Goal: Check status

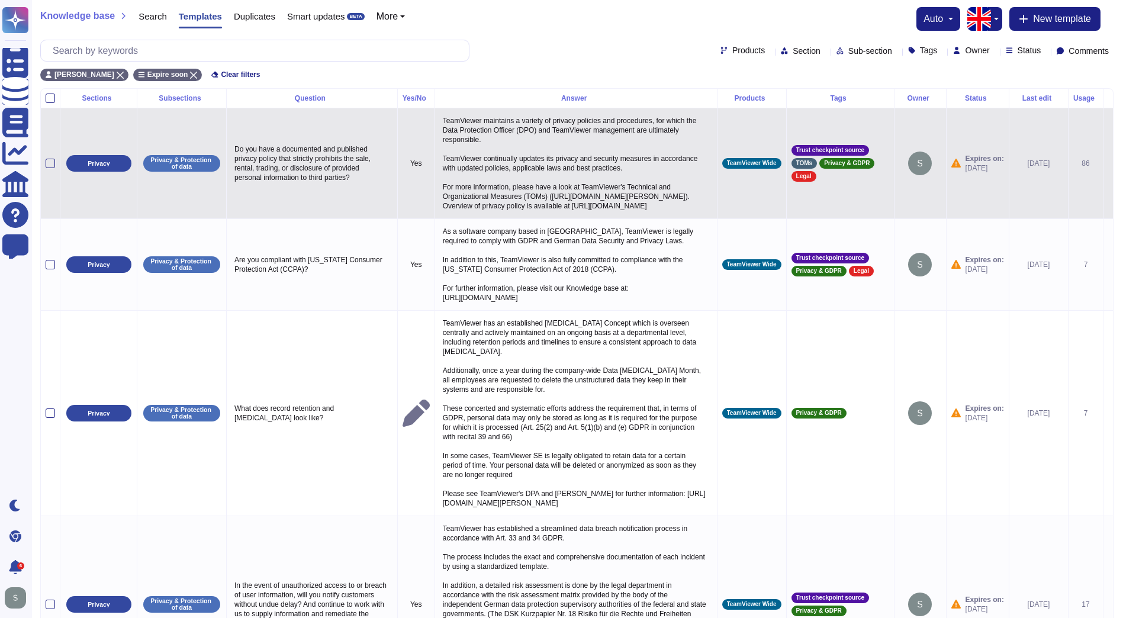
click at [974, 163] on span "Expires on:" at bounding box center [984, 158] width 38 height 9
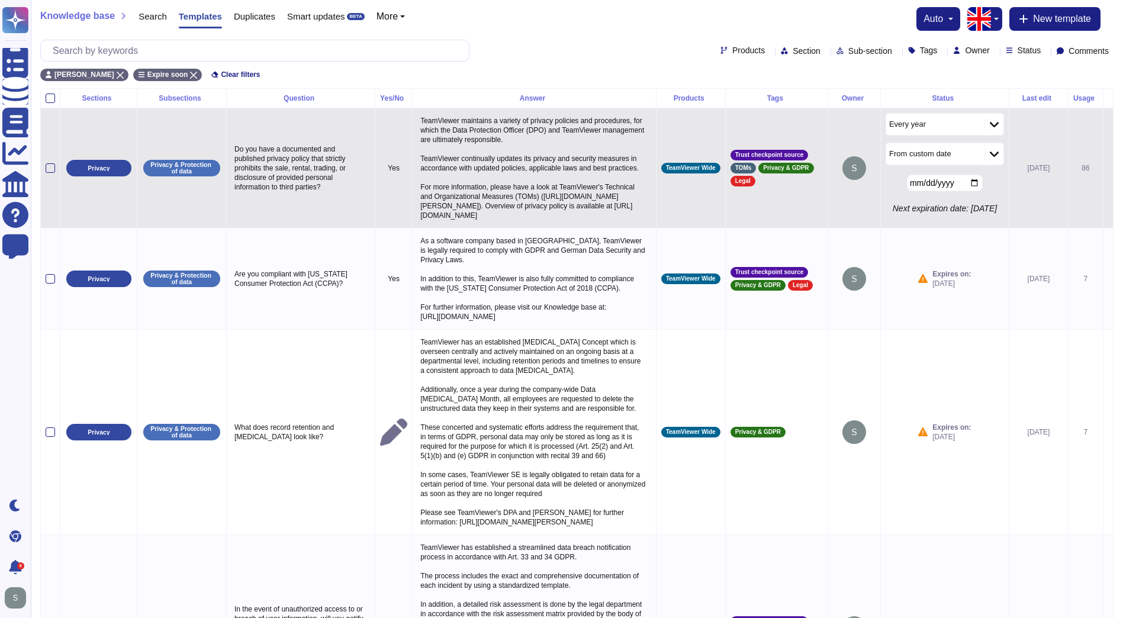
click at [936, 129] on div "Every year" at bounding box center [929, 124] width 80 height 9
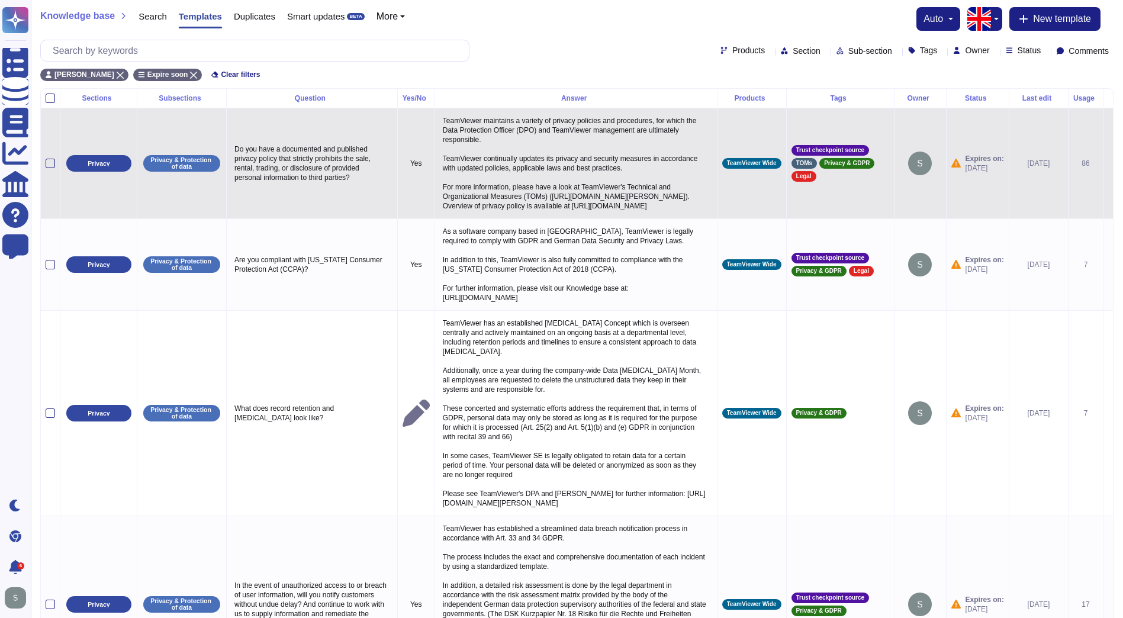
click at [985, 143] on td "Expires on: 2025-09-09" at bounding box center [977, 163] width 63 height 111
click at [917, 166] on img at bounding box center [920, 164] width 24 height 24
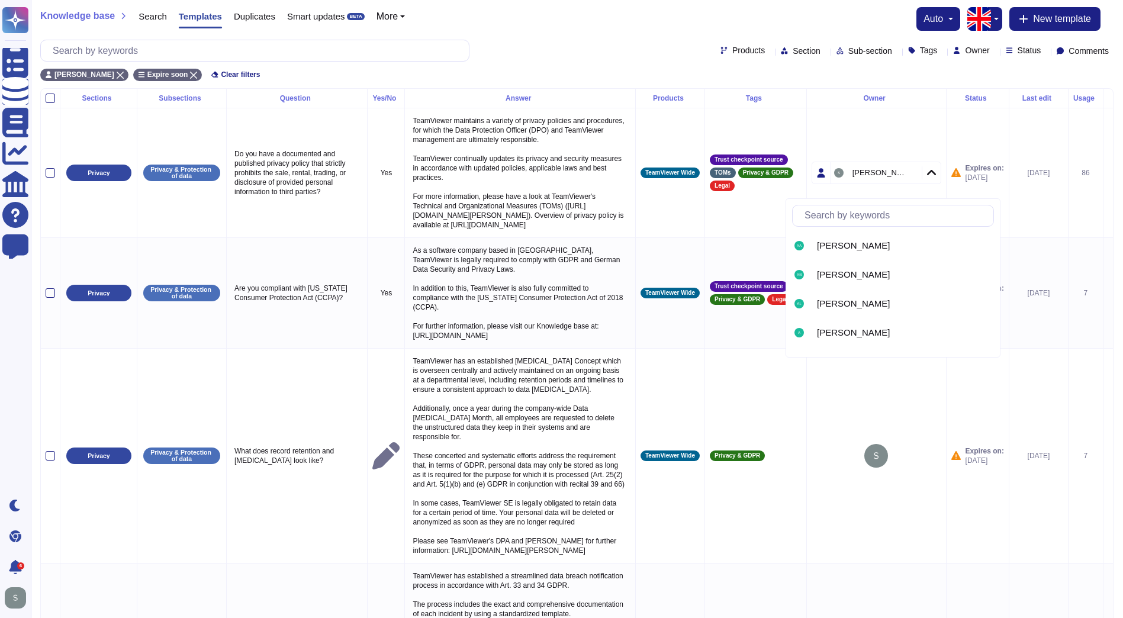
click at [977, 169] on td "Expires on: 2025-09-09" at bounding box center [977, 173] width 63 height 130
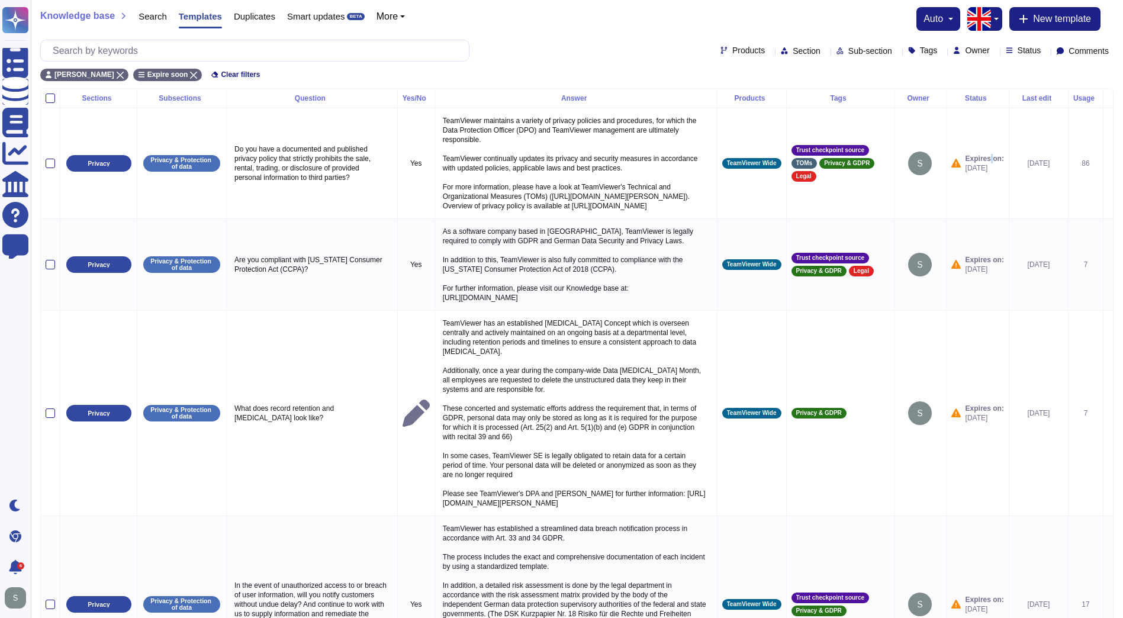
click at [977, 163] on span "Expires on:" at bounding box center [984, 158] width 38 height 9
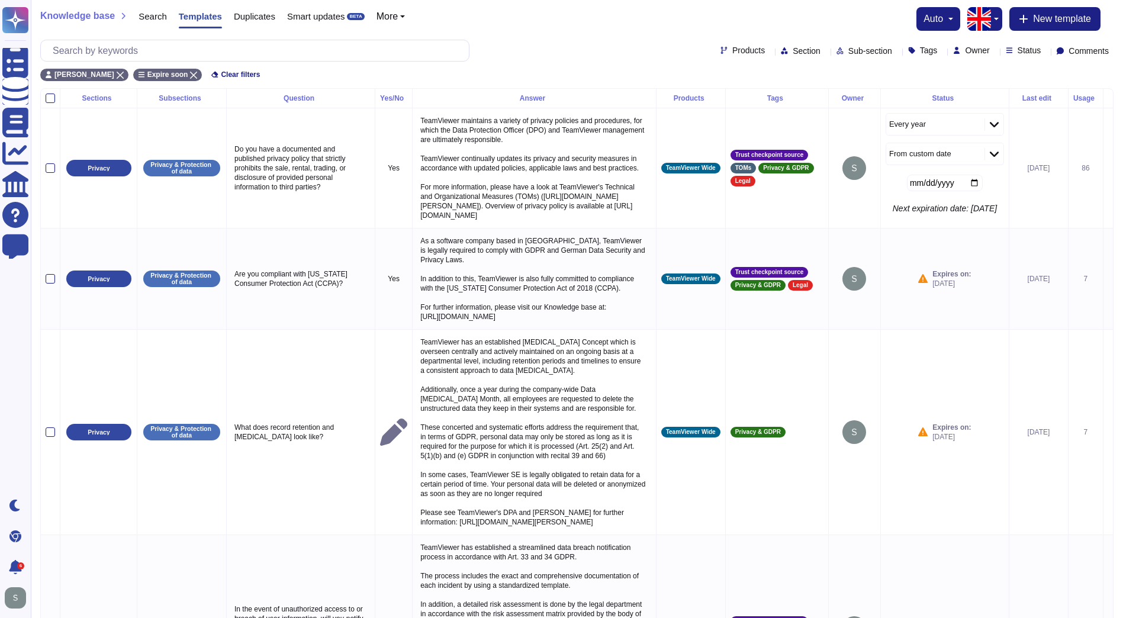
click at [984, 124] on div at bounding box center [993, 124] width 19 height 13
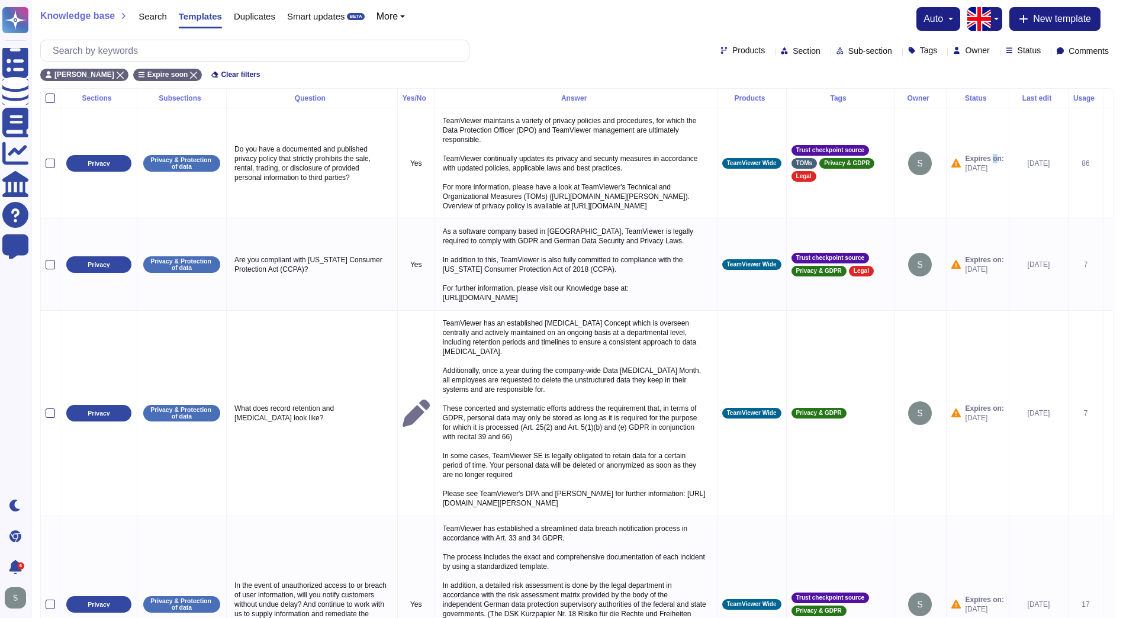
click at [981, 127] on td "Expires on: 2025-09-09" at bounding box center [977, 163] width 63 height 111
drag, startPoint x: 981, startPoint y: 127, endPoint x: 985, endPoint y: 172, distance: 45.7
click at [985, 172] on span "2025-09-09" at bounding box center [984, 167] width 38 height 9
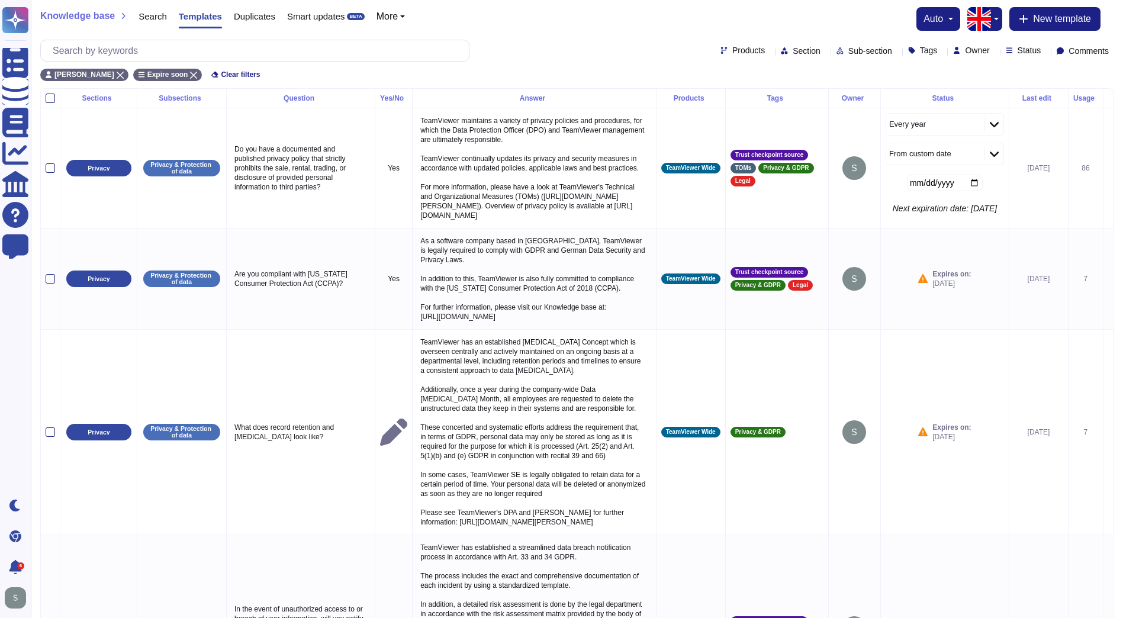
click at [984, 131] on div at bounding box center [993, 124] width 19 height 13
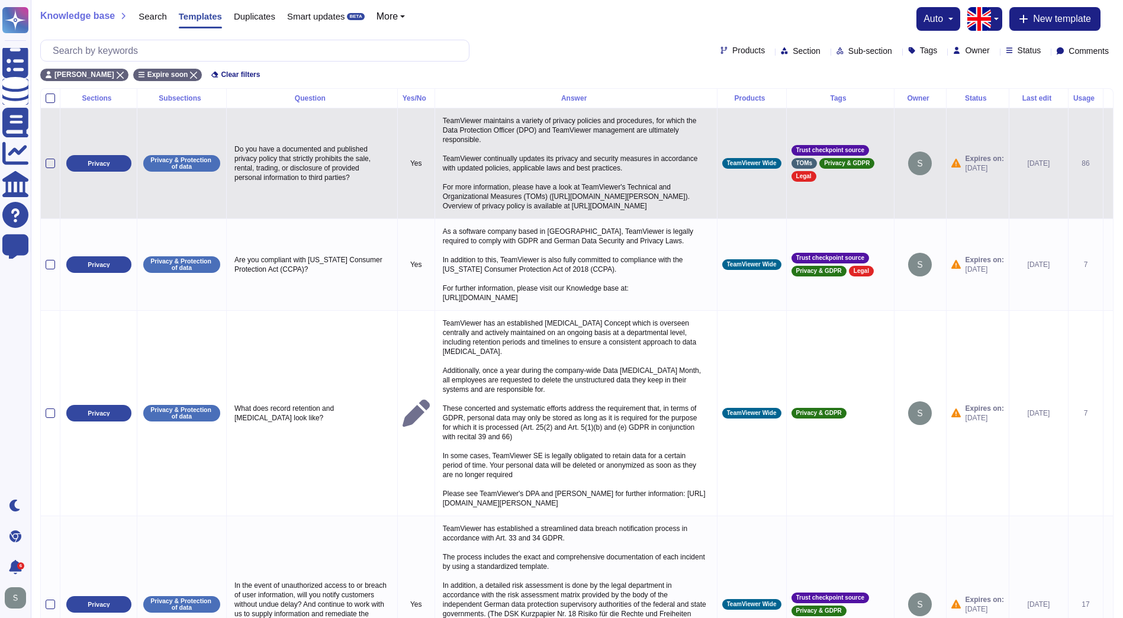
click at [53, 178] on td at bounding box center [51, 163] width 20 height 111
click at [48, 168] on div at bounding box center [50, 163] width 9 height 9
click at [0, 0] on input "checkbox" at bounding box center [0, 0] width 0 height 0
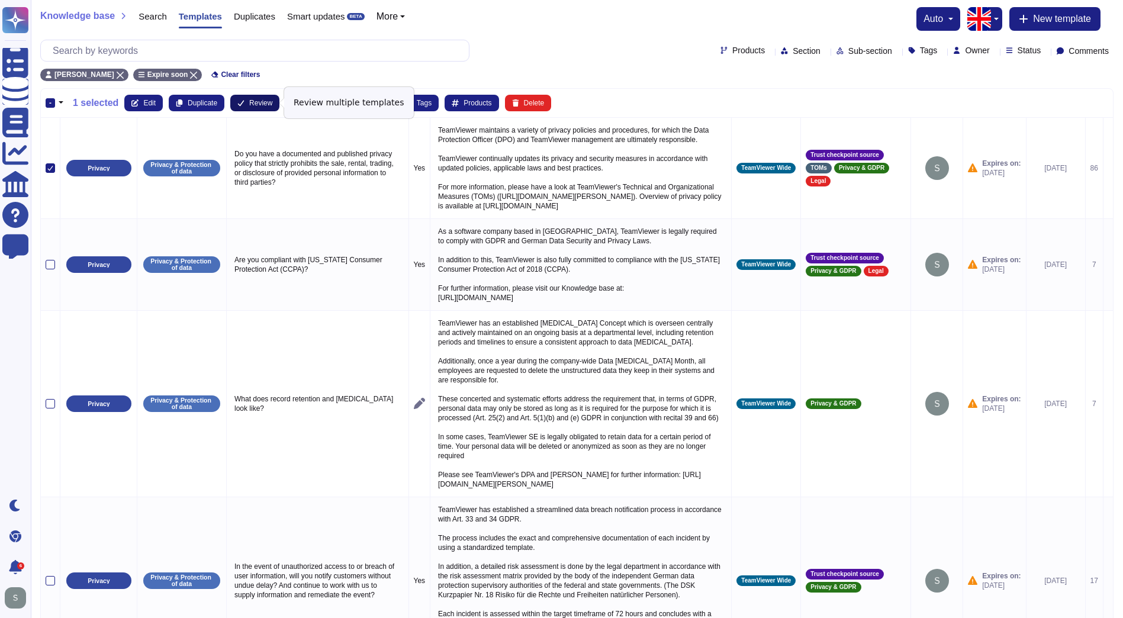
click at [256, 99] on span "Review" at bounding box center [260, 102] width 23 height 7
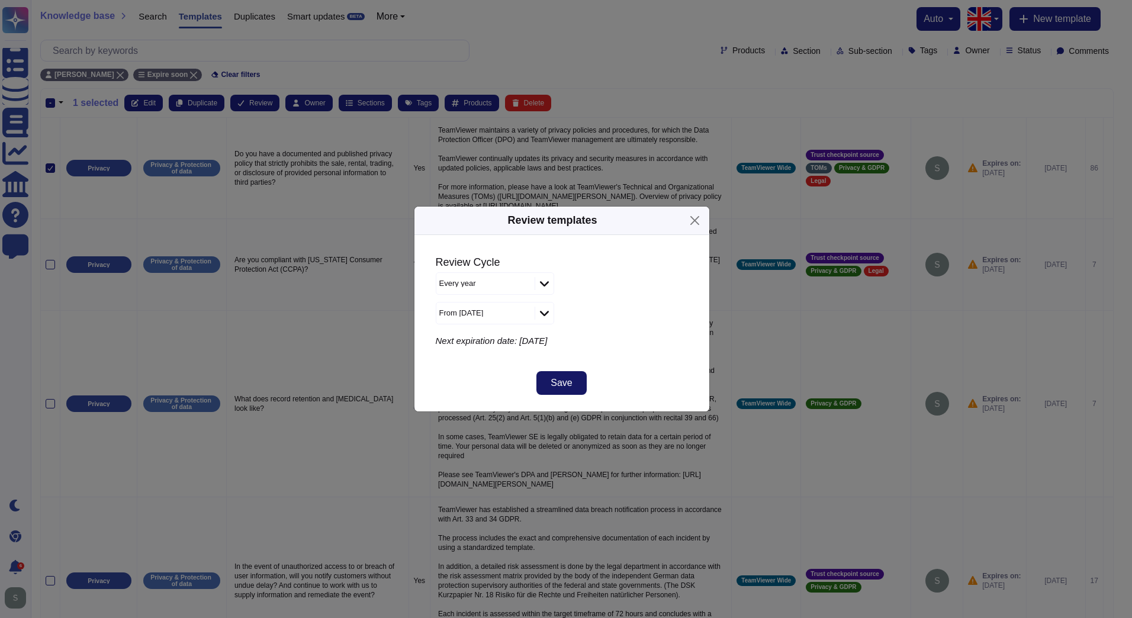
click at [571, 388] on button "Save" at bounding box center [561, 383] width 50 height 24
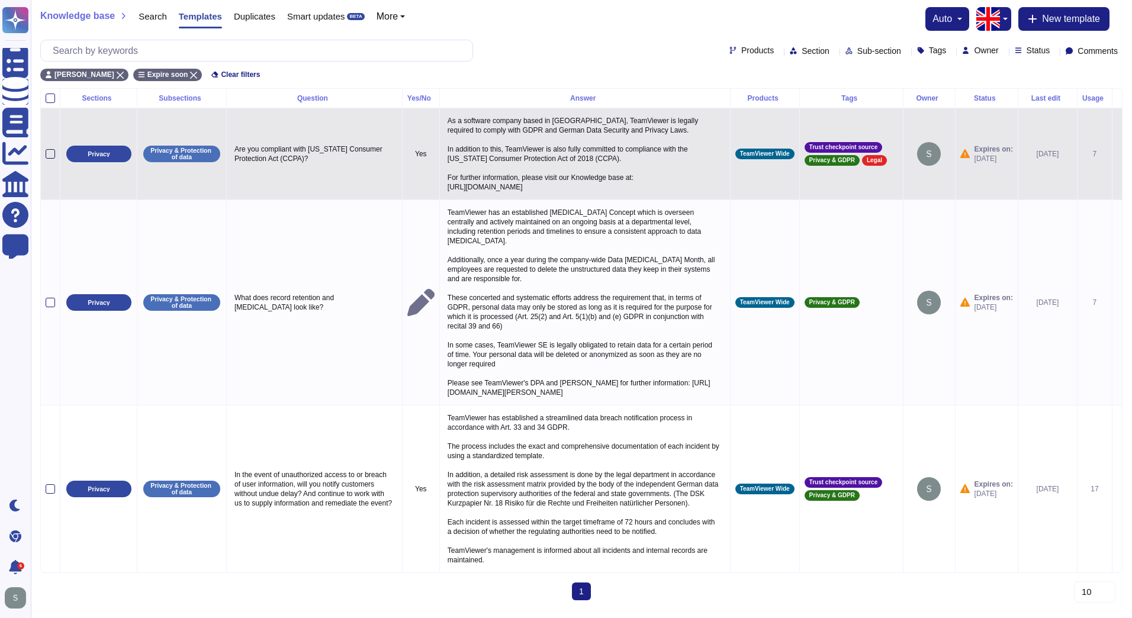
click at [51, 149] on div at bounding box center [50, 153] width 9 height 9
click at [0, 0] on input "checkbox" at bounding box center [0, 0] width 0 height 0
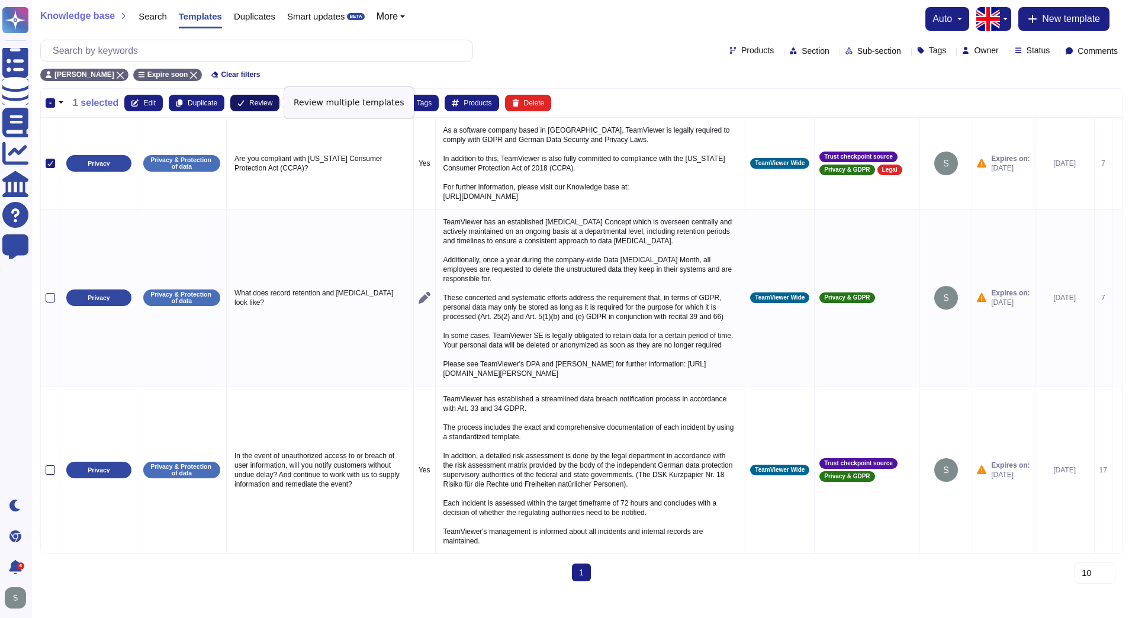
click at [235, 101] on button "Review" at bounding box center [254, 103] width 49 height 17
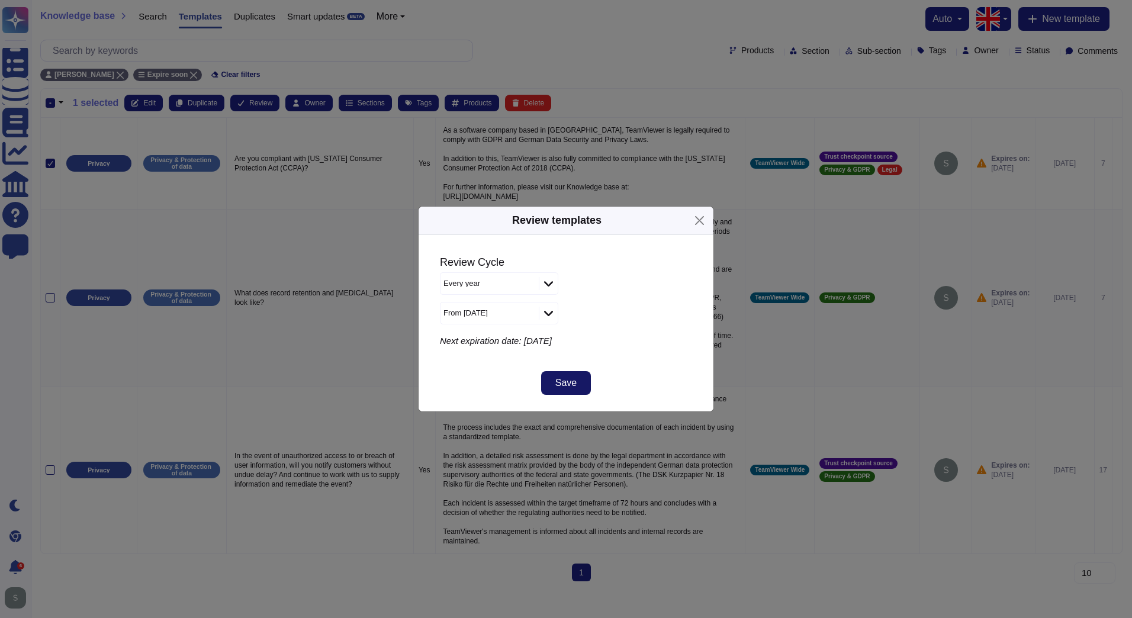
click at [572, 388] on span "Save" at bounding box center [565, 382] width 21 height 9
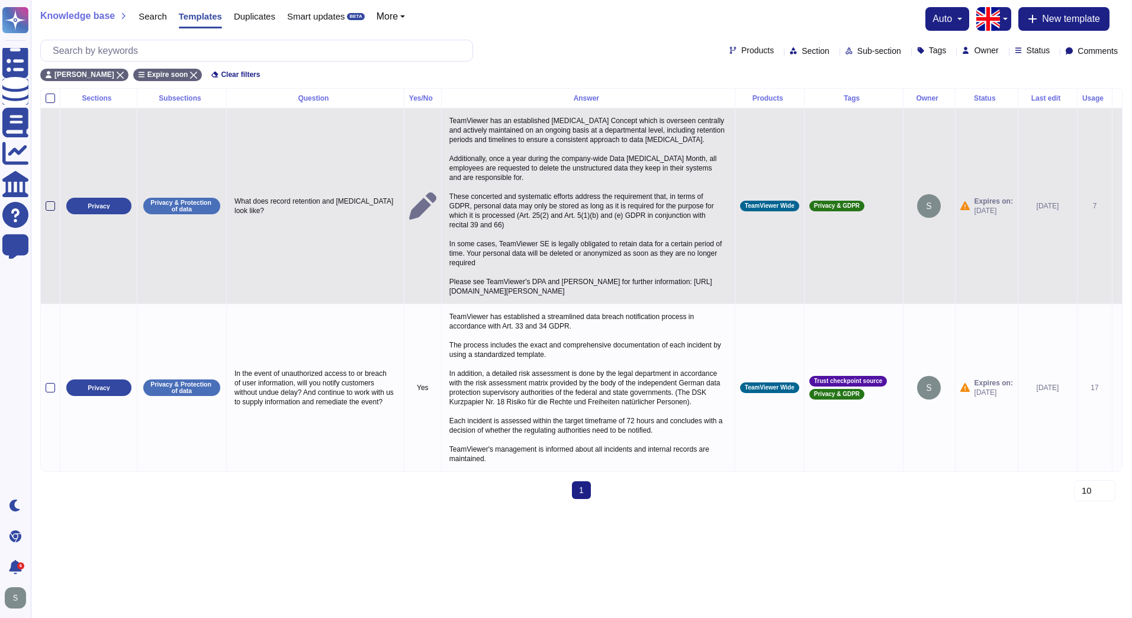
click at [51, 201] on div at bounding box center [50, 205] width 9 height 9
click at [0, 0] on input "checkbox" at bounding box center [0, 0] width 0 height 0
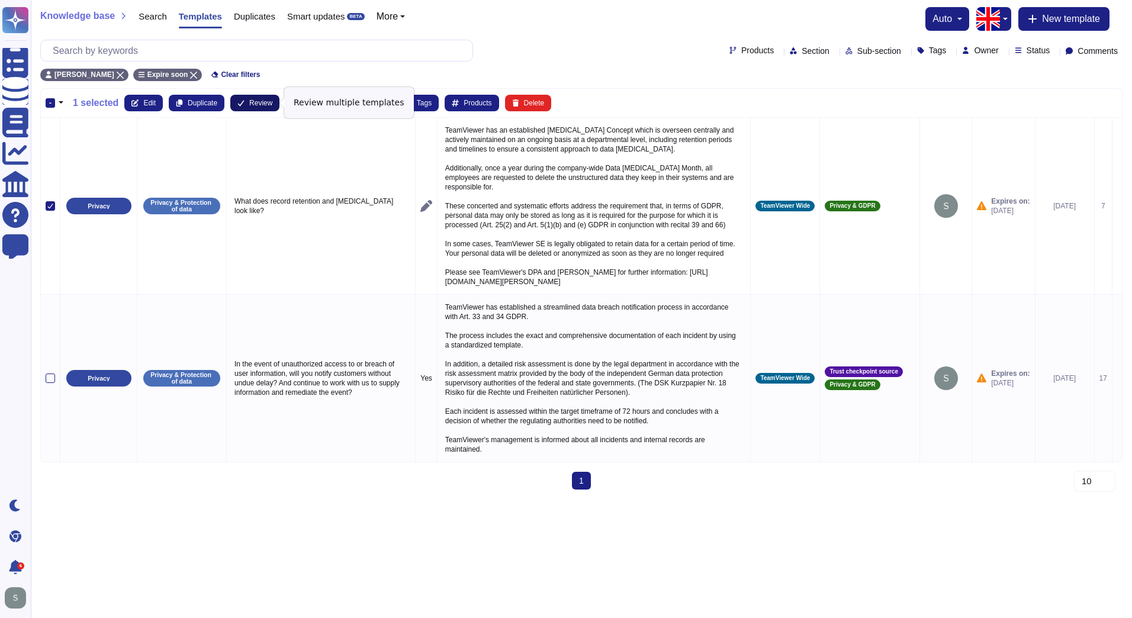
click at [265, 95] on button "Review" at bounding box center [254, 103] width 49 height 17
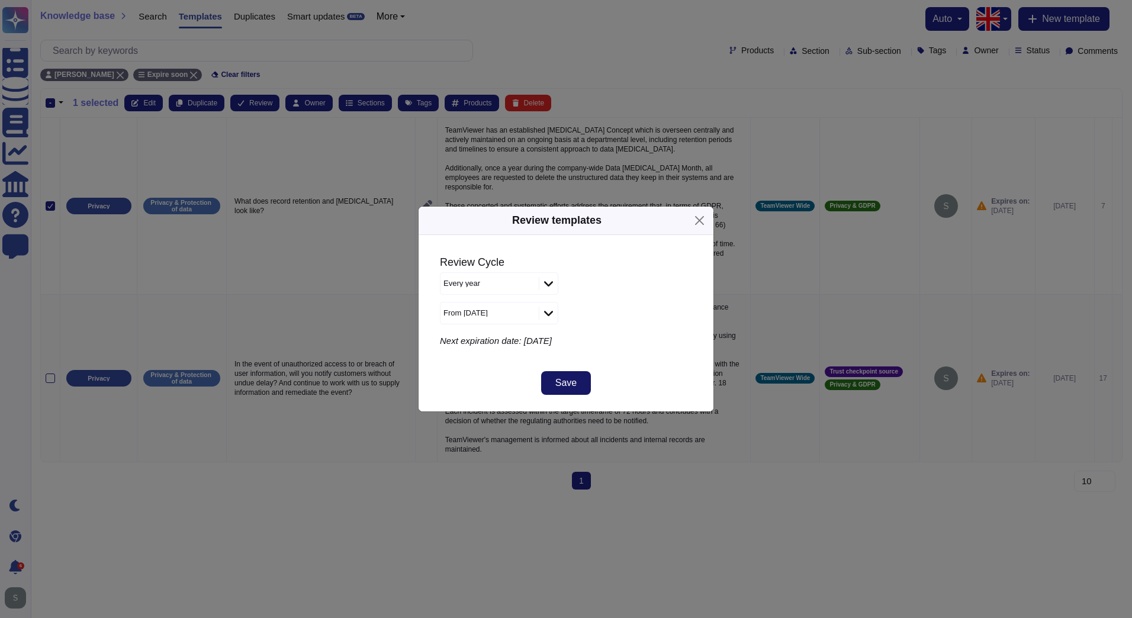
click at [582, 378] on button "Save" at bounding box center [566, 383] width 50 height 24
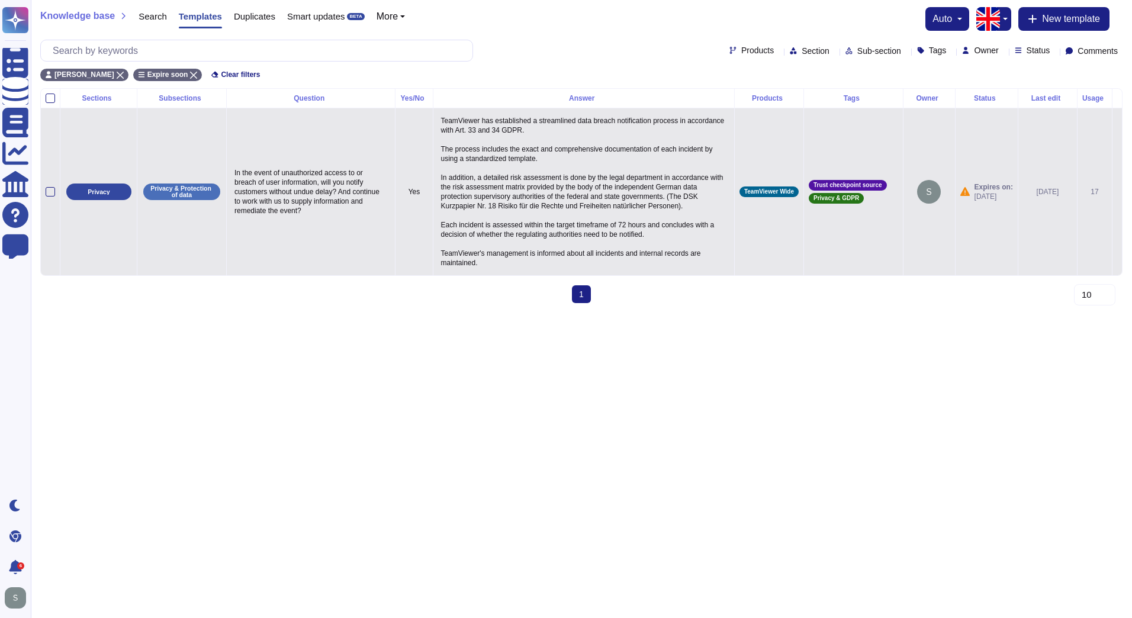
click at [44, 188] on td at bounding box center [51, 191] width 20 height 167
click at [47, 198] on td at bounding box center [51, 191] width 20 height 167
click at [48, 189] on div at bounding box center [50, 191] width 9 height 9
click at [0, 0] on input "checkbox" at bounding box center [0, 0] width 0 height 0
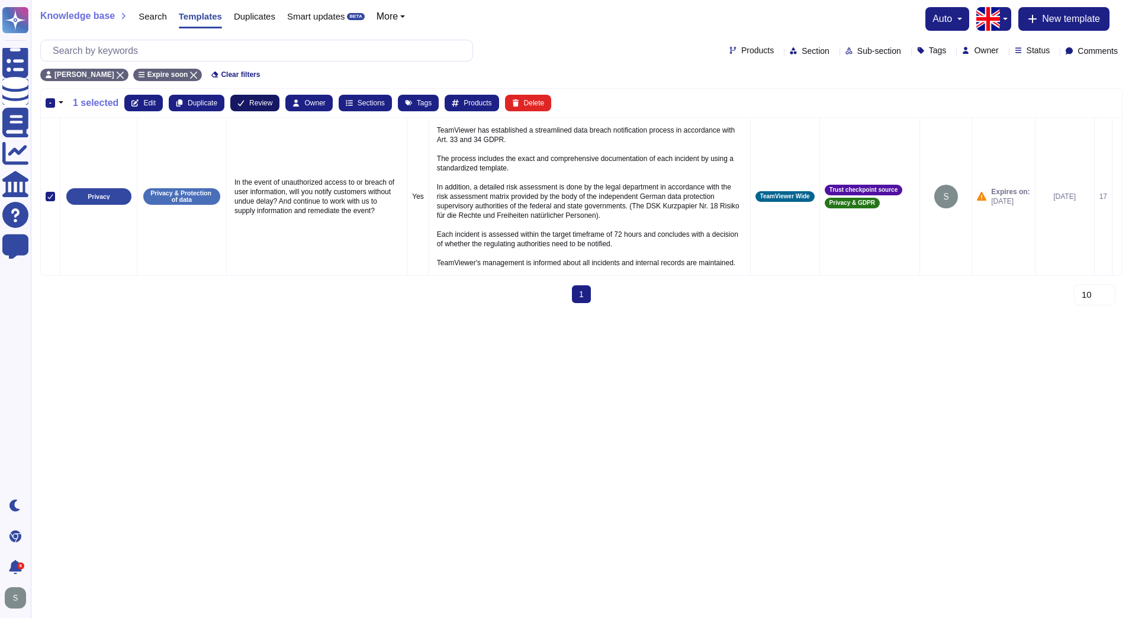
click at [255, 104] on span "Review" at bounding box center [260, 102] width 23 height 7
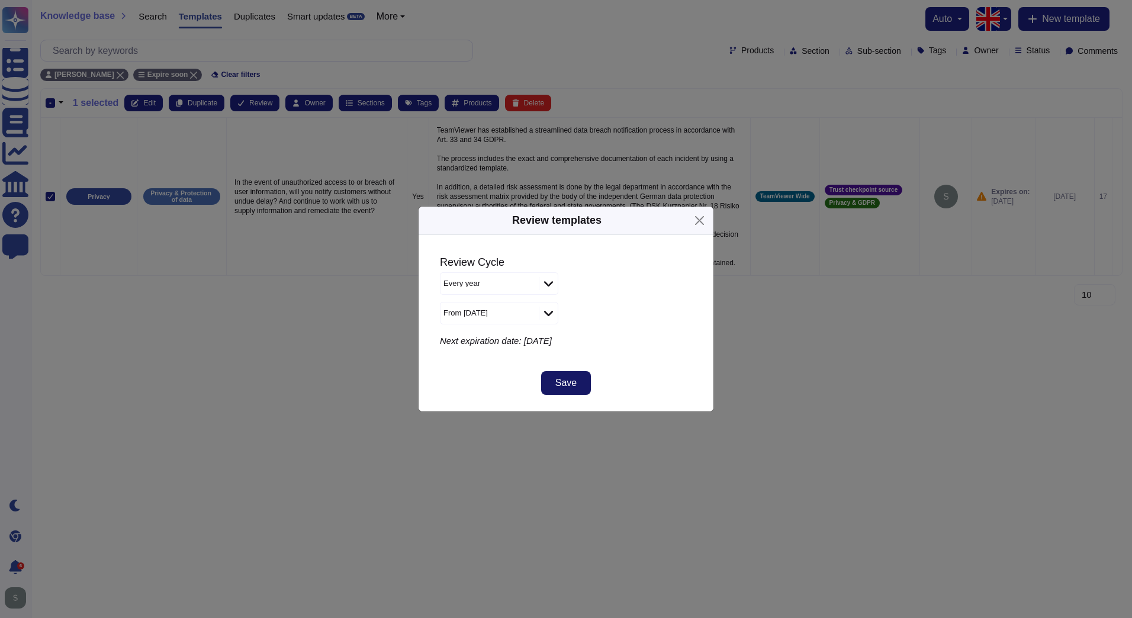
click at [576, 377] on button "Save" at bounding box center [566, 383] width 50 height 24
